Goal: Task Accomplishment & Management: Manage account settings

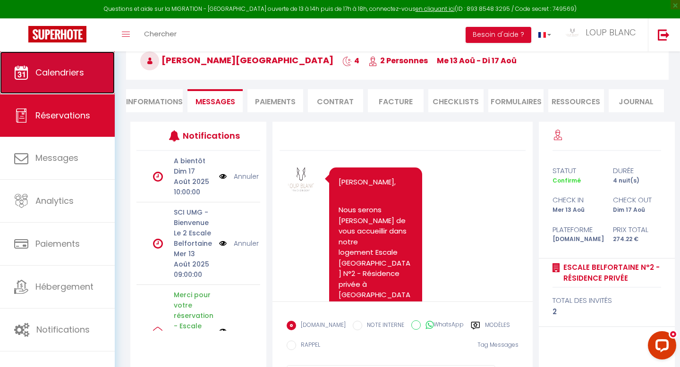
scroll to position [1169, 0]
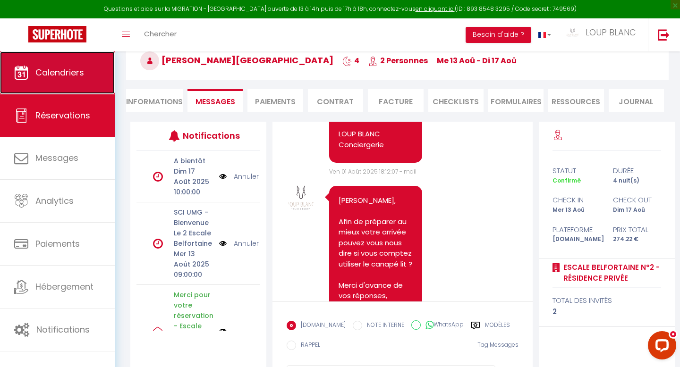
click at [70, 78] on link "Calendriers" at bounding box center [57, 72] width 115 height 42
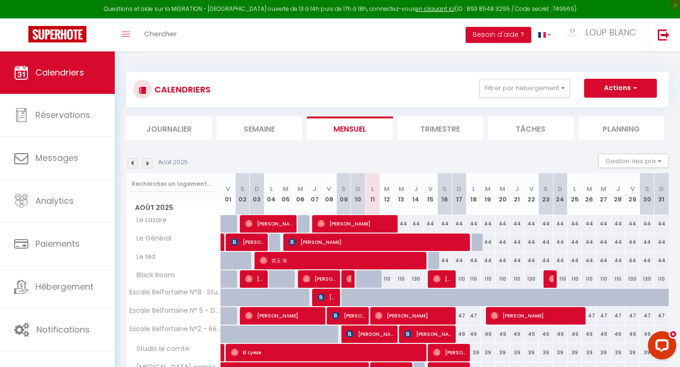
scroll to position [94, 0]
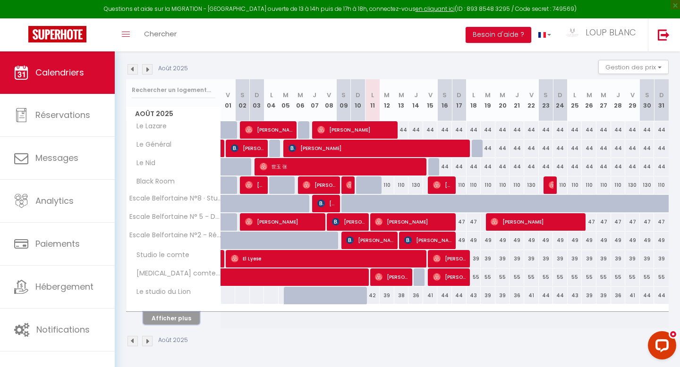
click at [178, 317] on button "Afficher plus" at bounding box center [171, 318] width 57 height 13
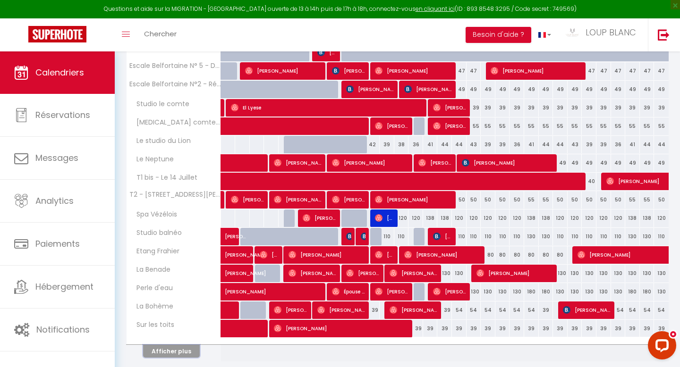
scroll to position [247, 0]
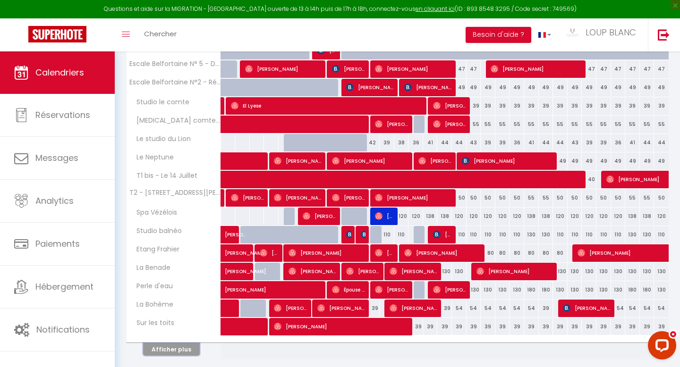
click at [180, 351] on button "Afficher plus" at bounding box center [171, 349] width 57 height 13
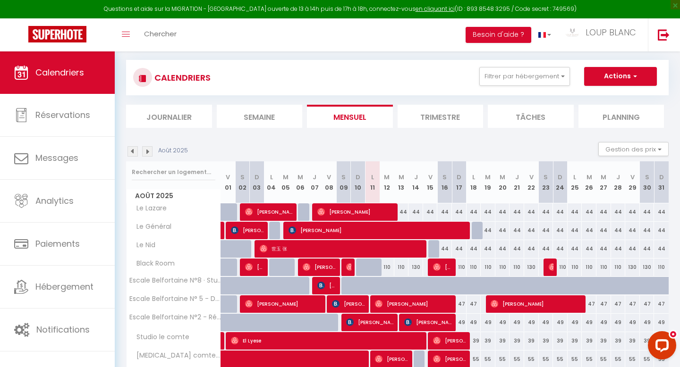
scroll to position [0, 0]
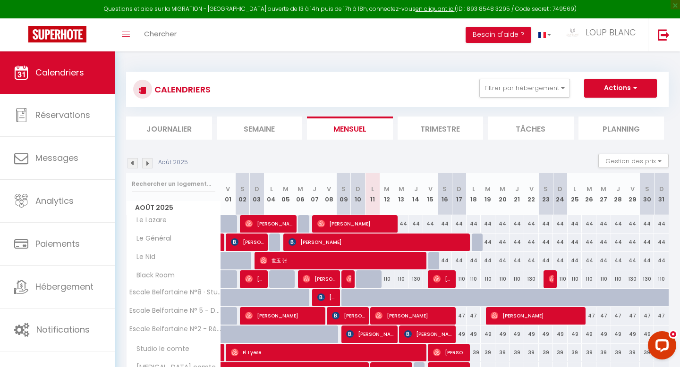
click at [131, 166] on img at bounding box center [132, 163] width 10 height 10
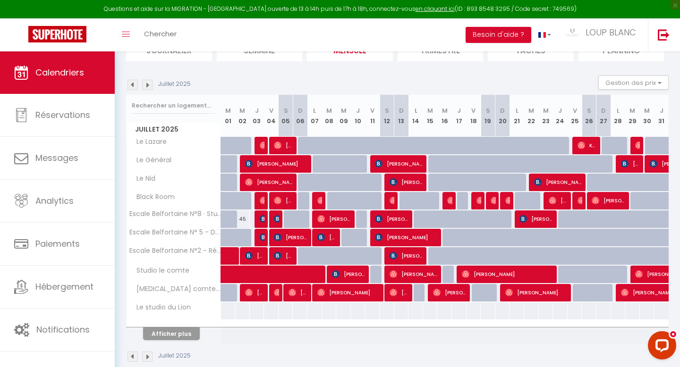
scroll to position [94, 0]
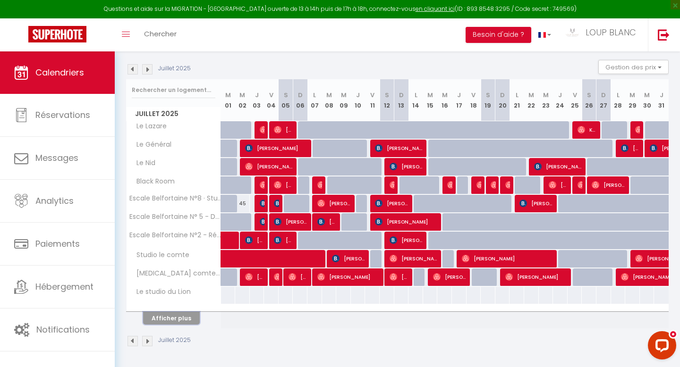
click at [176, 324] on button "Afficher plus" at bounding box center [171, 318] width 57 height 13
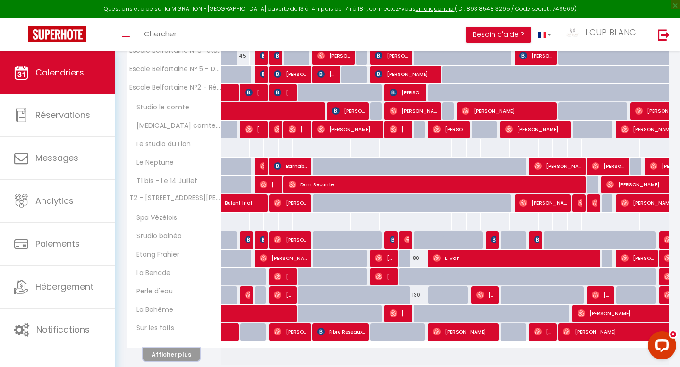
scroll to position [278, 0]
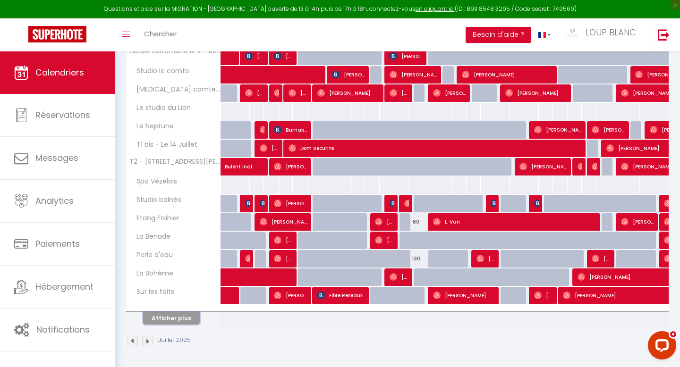
click at [170, 321] on button "Afficher plus" at bounding box center [171, 318] width 57 height 13
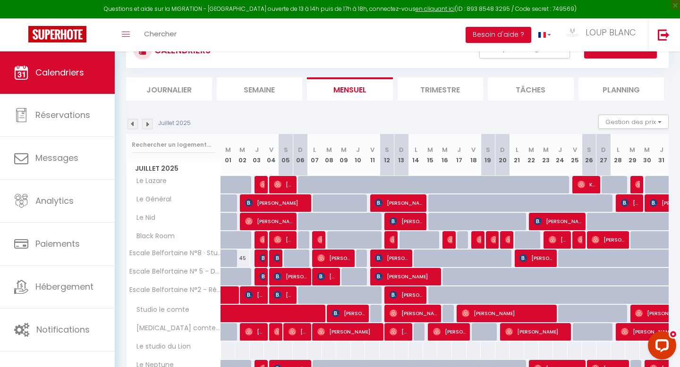
scroll to position [0, 0]
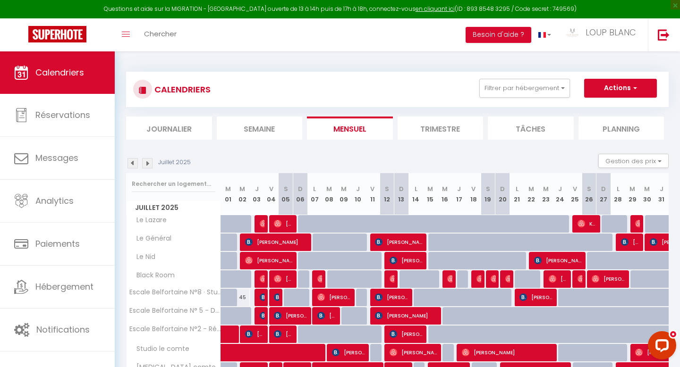
click at [148, 161] on img at bounding box center [147, 163] width 10 height 10
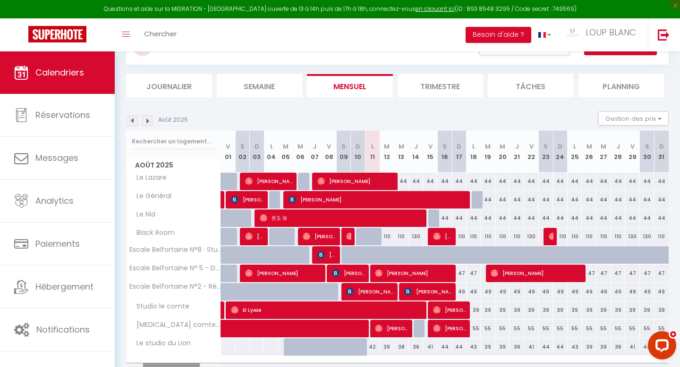
scroll to position [94, 0]
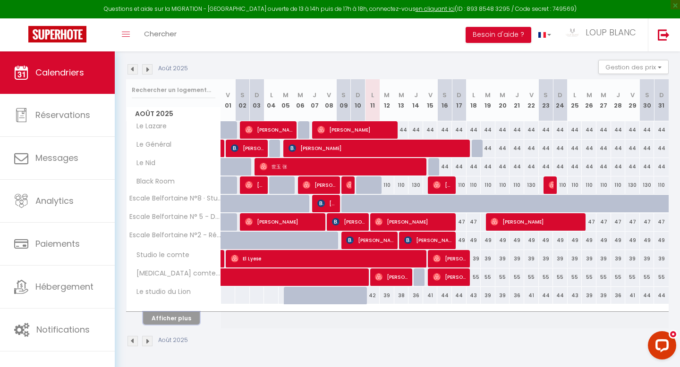
click at [186, 319] on button "Afficher plus" at bounding box center [171, 318] width 57 height 13
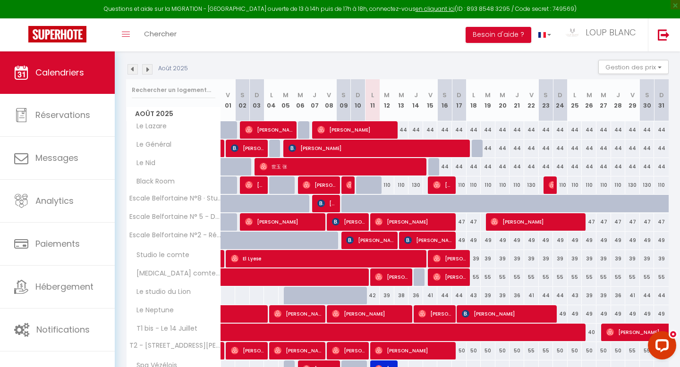
click at [149, 69] on img at bounding box center [147, 69] width 10 height 10
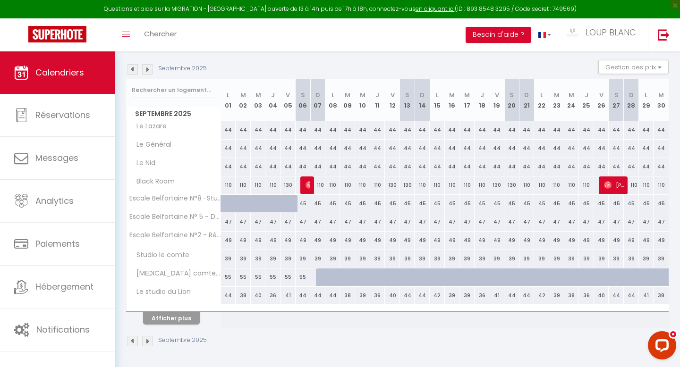
click at [227, 278] on div "55" at bounding box center [228, 277] width 15 height 17
type input "55"
type input "Lun 01 Septembre 2025"
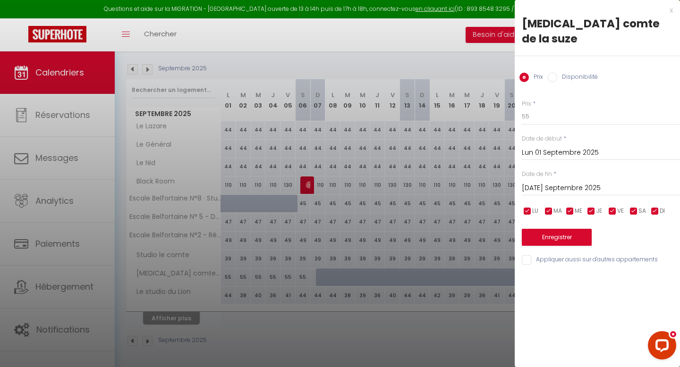
click at [562, 182] on input "[DATE] Septembre 2025" at bounding box center [600, 188] width 158 height 12
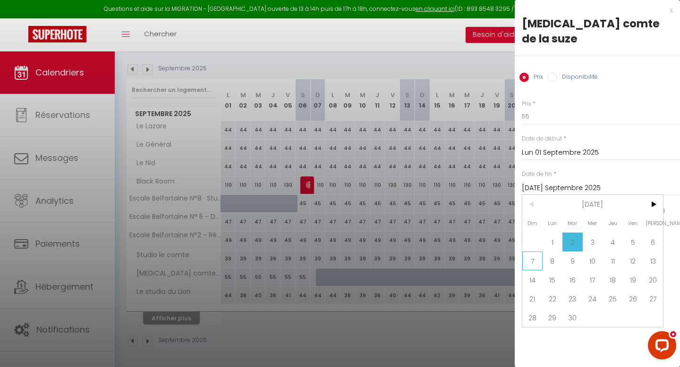
click at [532, 252] on span "7" at bounding box center [532, 261] width 20 height 19
type input "Dim 07 Septembre 2025"
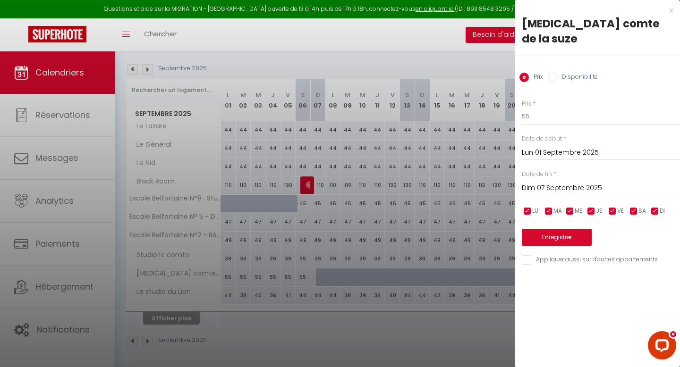
click at [560, 73] on label "Disponibilité" at bounding box center [577, 78] width 41 height 10
click at [557, 73] on input "Disponibilité" at bounding box center [551, 77] width 9 height 9
radio input "true"
radio input "false"
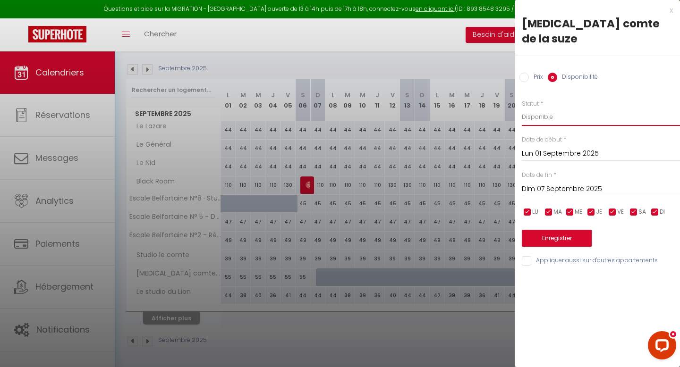
click at [542, 108] on select "Disponible Indisponible" at bounding box center [600, 117] width 158 height 18
select select "0"
click at [521, 108] on select "Disponible Indisponible" at bounding box center [600, 117] width 158 height 18
click at [554, 230] on button "Enregistrer" at bounding box center [556, 238] width 70 height 17
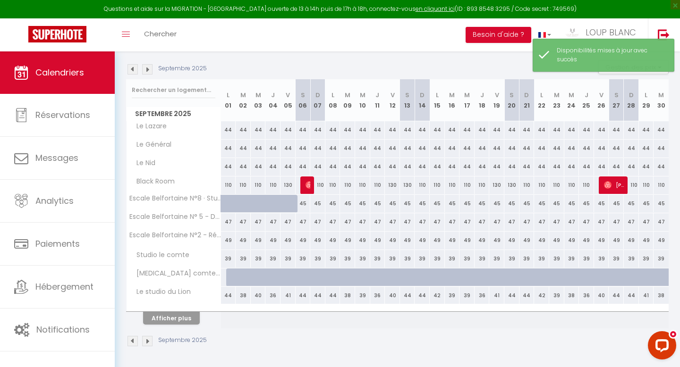
click at [131, 68] on img at bounding box center [132, 69] width 10 height 10
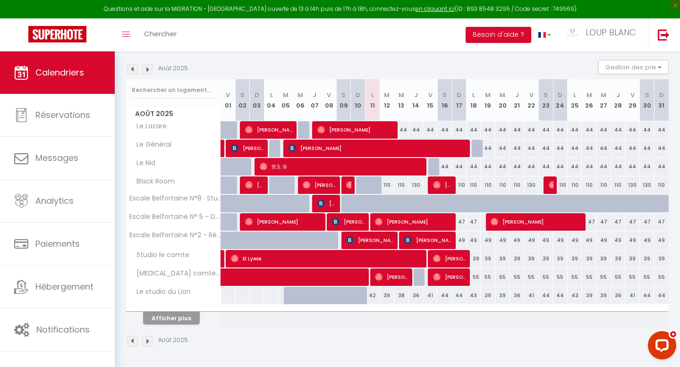
click at [662, 279] on div "55" at bounding box center [661, 277] width 15 height 17
select select "1"
type input "Dim 31 Août 2025"
type input "Lun 01 Septembre 2025"
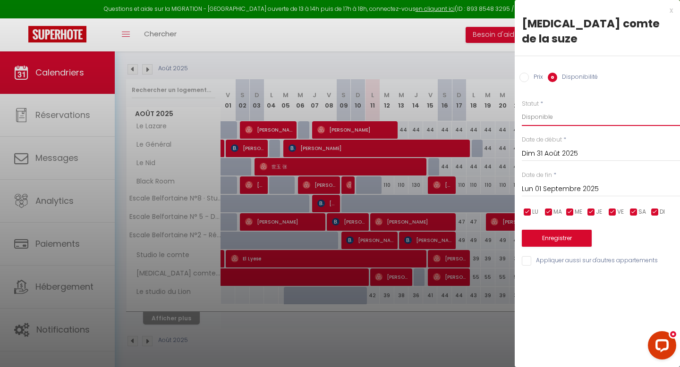
click at [543, 108] on select "Disponible Indisponible" at bounding box center [600, 117] width 158 height 18
select select "0"
click at [521, 108] on select "Disponible Indisponible" at bounding box center [600, 117] width 158 height 18
click at [559, 230] on button "Enregistrer" at bounding box center [556, 238] width 70 height 17
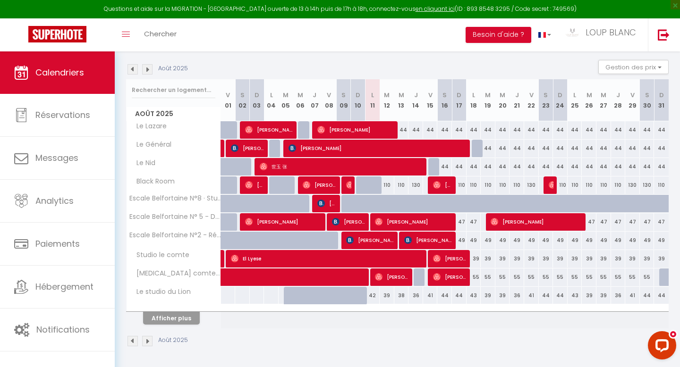
click at [401, 129] on div "44" at bounding box center [401, 129] width 15 height 17
select select "1"
type input "Mer 13 Août 2025"
type input "[DEMOGRAPHIC_DATA] 14 Août 2025"
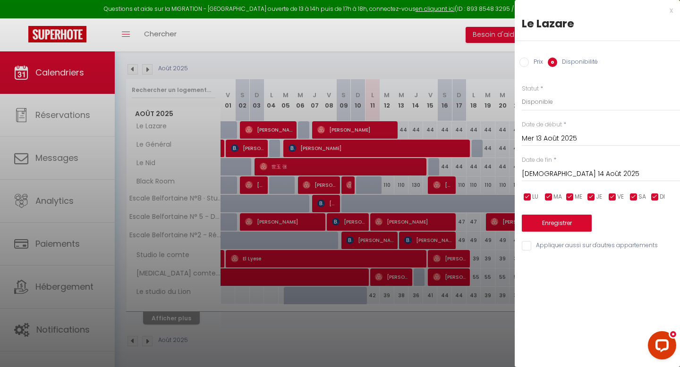
click at [671, 12] on div "x" at bounding box center [593, 10] width 158 height 11
